Goal: Transaction & Acquisition: Purchase product/service

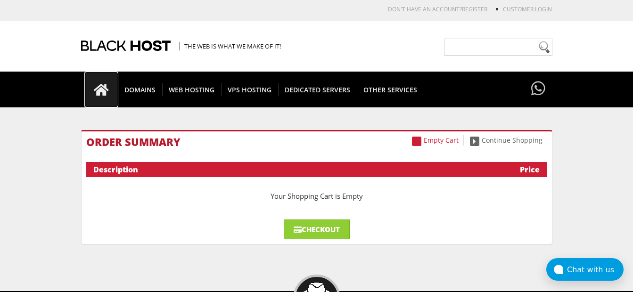
click at [104, 90] on icon at bounding box center [101, 89] width 34 height 13
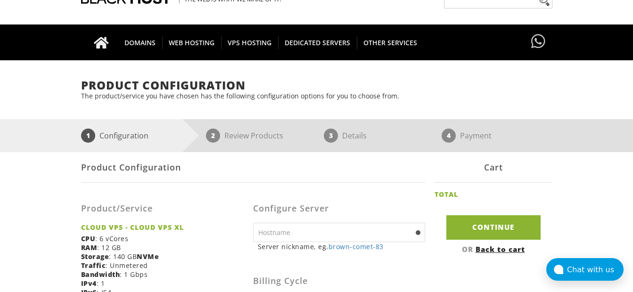
scroll to position [94, 0]
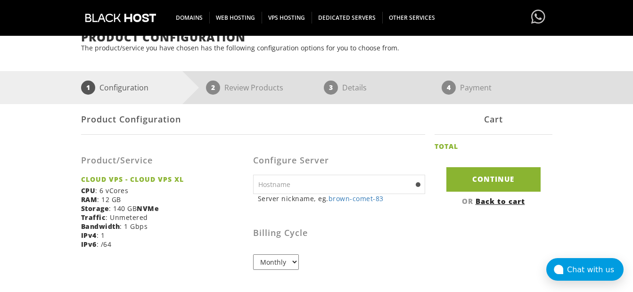
click at [300, 183] on input "text" at bounding box center [339, 184] width 172 height 19
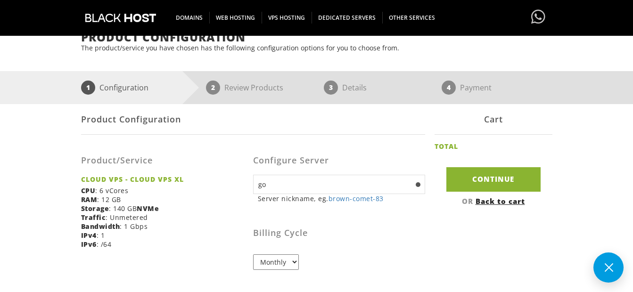
click at [300, 183] on input "go" at bounding box center [339, 184] width 172 height 19
type input "golden-sunset-19"
click at [446, 167] on input "Continue" at bounding box center [493, 179] width 94 height 24
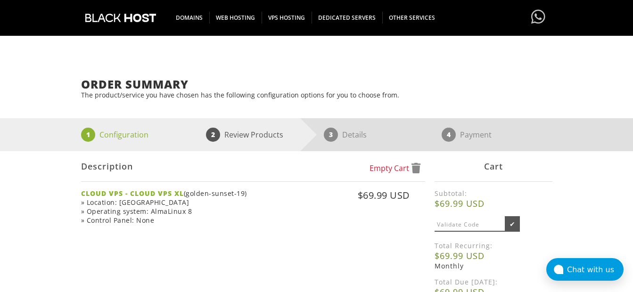
scroll to position [94, 0]
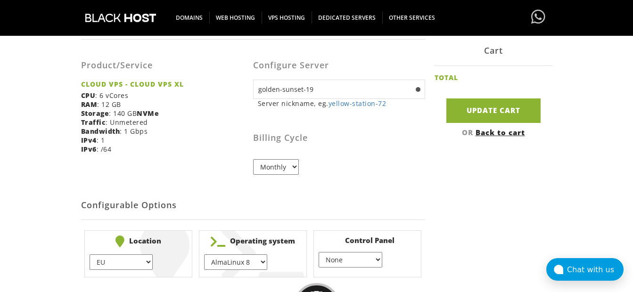
scroll to position [237, 0]
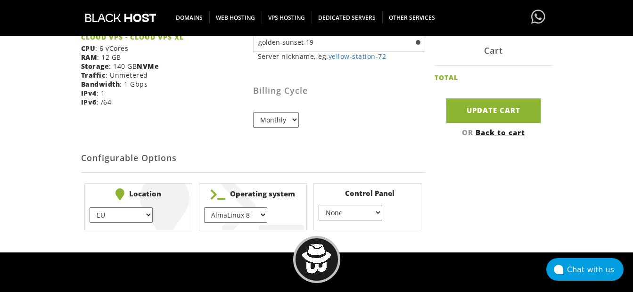
click at [139, 215] on select "EU } USA } London } Amsterdam } Vienna } Chicago }" at bounding box center [121, 215] width 63 height 16
select select "1226"
click at [90, 207] on select "EU } USA } London } Amsterdam } Vienna } Chicago }" at bounding box center [121, 215] width 63 height 16
click at [246, 222] on select "AlmaLinux 8 } AlmaLinux 9 } AlmaLinux 10 } Rocky Linux 8 } Rocky Linux 9 } Cent…" at bounding box center [235, 215] width 63 height 16
select select "1174"
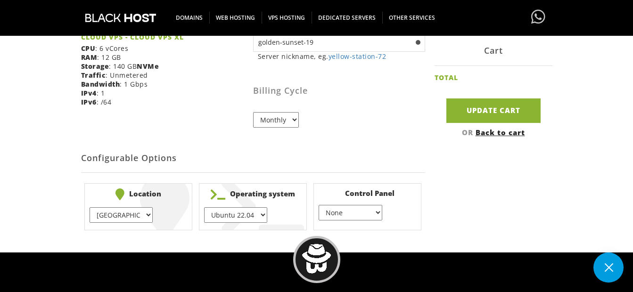
click at [204, 207] on select "AlmaLinux 8 } AlmaLinux 9 } AlmaLinux 10 } Rocky Linux 8 } Rocky Linux 9 } Cent…" at bounding box center [235, 215] width 63 height 16
click at [343, 206] on select "None } Virtualmin } Cpanel } DirectAdmin }" at bounding box center [350, 213] width 63 height 16
select select "256"
click at [319, 205] on select "None } Virtualmin } Cpanel } DirectAdmin }" at bounding box center [350, 213] width 63 height 16
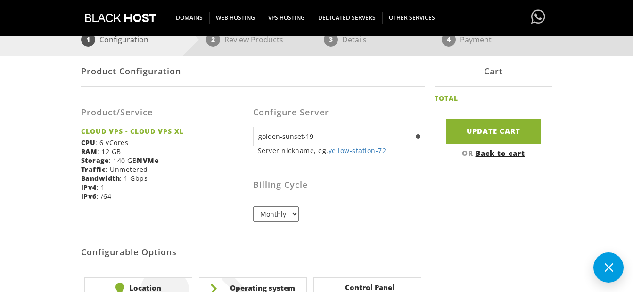
click at [599, 269] on button at bounding box center [608, 268] width 30 height 30
click at [395, 138] on input "golden-sunset-19" at bounding box center [339, 136] width 172 height 19
click at [413, 135] on input "golden-sunset-19" at bounding box center [339, 136] width 172 height 19
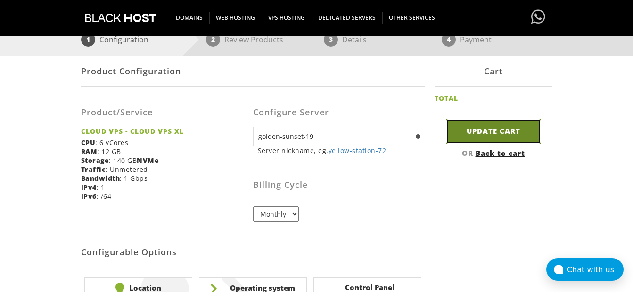
click at [475, 137] on input "Update Cart" at bounding box center [493, 131] width 94 height 24
click at [475, 135] on input "Update Cart" at bounding box center [493, 131] width 94 height 24
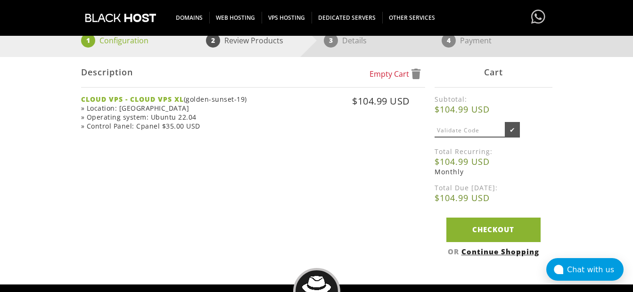
scroll to position [188, 0]
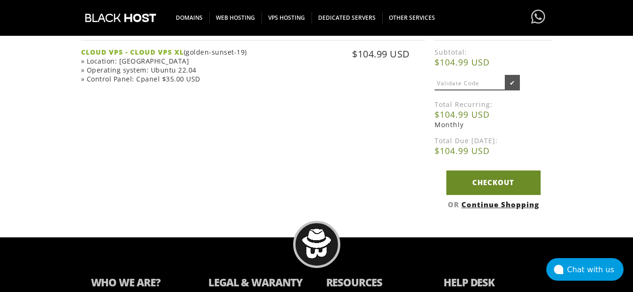
click at [479, 188] on link "Checkout" at bounding box center [493, 183] width 94 height 24
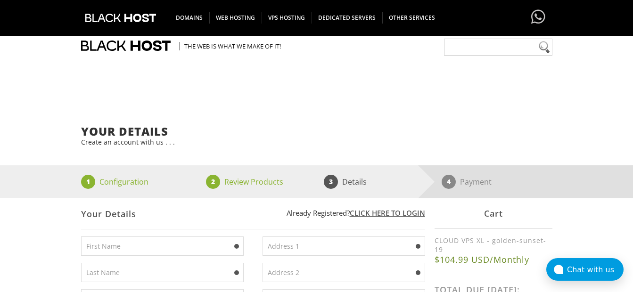
scroll to position [94, 0]
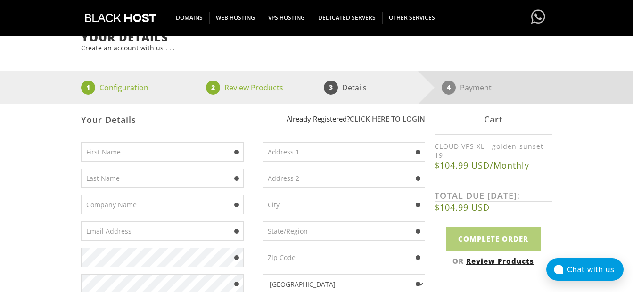
click at [169, 157] on input "text" at bounding box center [162, 151] width 163 height 19
type input "kenneth"
type input "Kraus"
type input "1fortunateone@att.net"
type input "425 NE 23rd St"
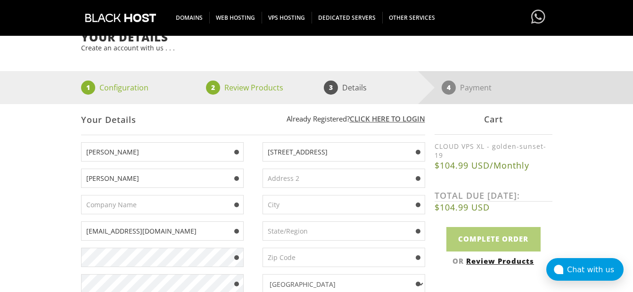
type input "Wilton Manors"
type input "Florida"
type input "33305"
type input "6363686472"
drag, startPoint x: 162, startPoint y: 230, endPoint x: 74, endPoint y: 235, distance: 88.3
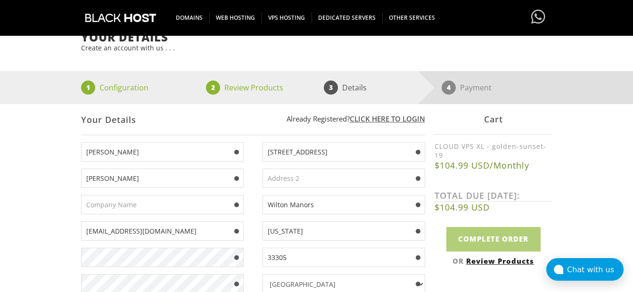
type input "w"
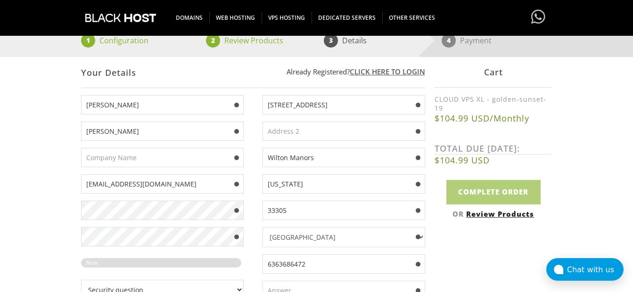
scroll to position [236, 0]
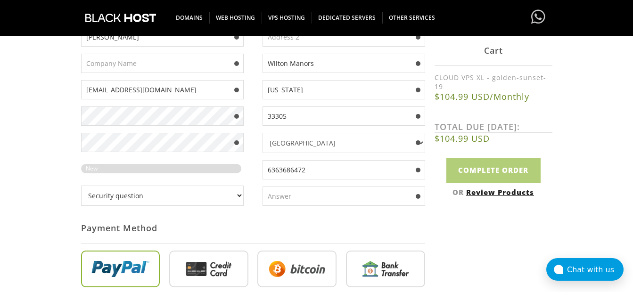
type input "ggwpgabag@gmail.com"
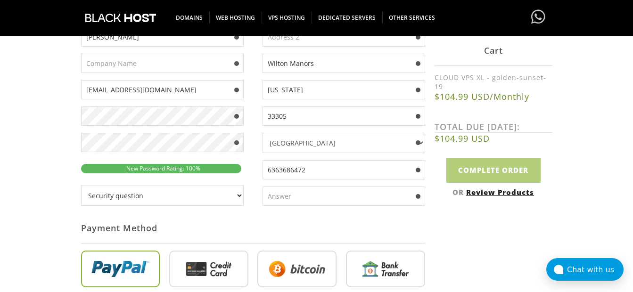
scroll to position [283, 0]
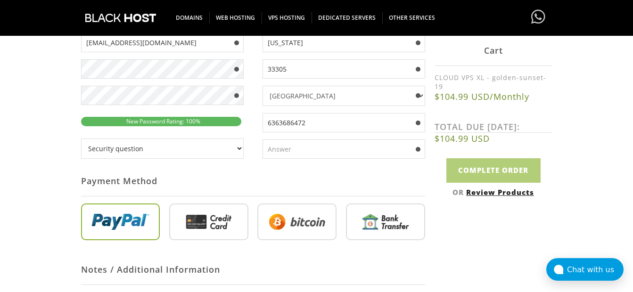
click at [230, 152] on select "Security question What's your favorite color? What is the first name of the per…" at bounding box center [162, 149] width 163 height 20
select select "1"
click at [81, 139] on select "Security question What's your favorite color? What is the first name of the per…" at bounding box center [162, 149] width 163 height 20
click at [307, 146] on input "text" at bounding box center [343, 148] width 163 height 19
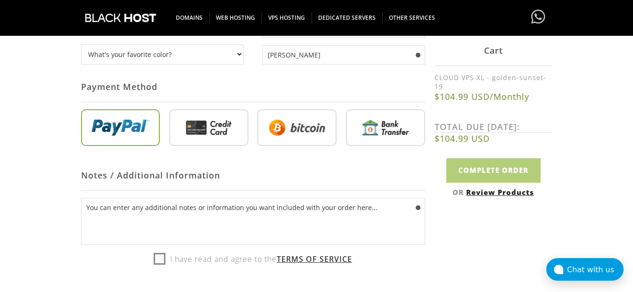
scroll to position [424, 0]
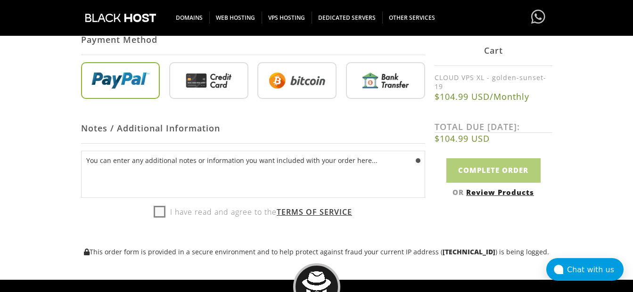
type input "umang"
click at [154, 212] on label "I have read and agree to the Terms of Service" at bounding box center [253, 212] width 198 height 14
checkbox input "true"
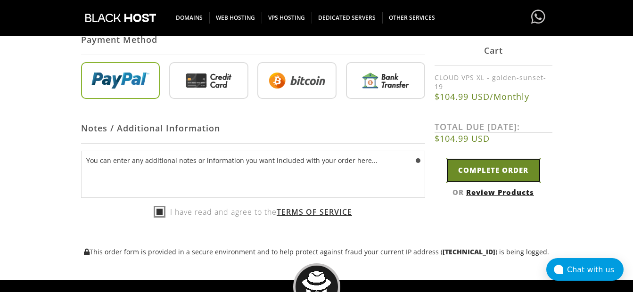
click at [474, 166] on input "Complete Order" at bounding box center [493, 170] width 94 height 24
type input "Please Wait..."
